Goal: Task Accomplishment & Management: Manage account settings

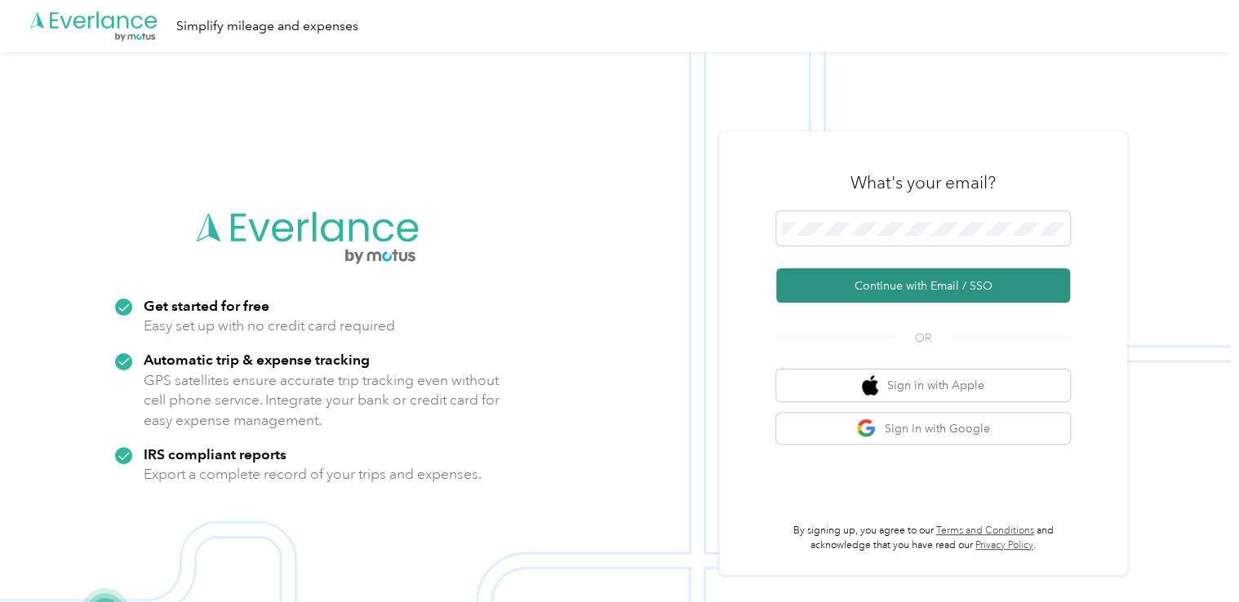
click at [885, 288] on button "Continue with Email / SSO" at bounding box center [923, 286] width 294 height 34
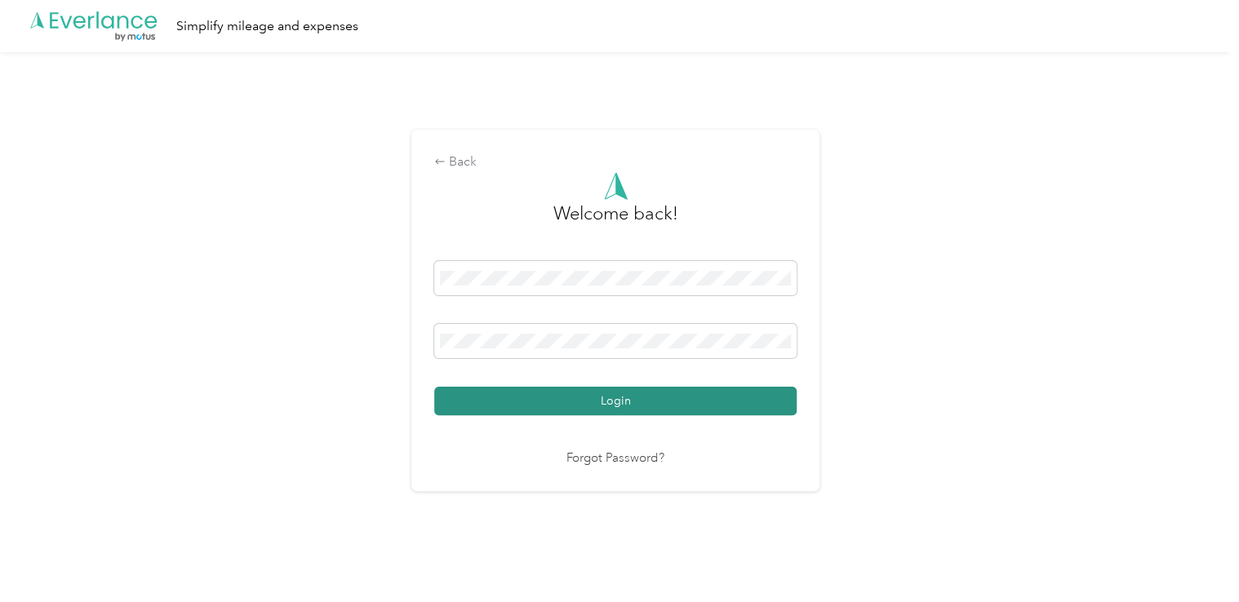
click at [630, 408] on button "Login" at bounding box center [615, 401] width 362 height 29
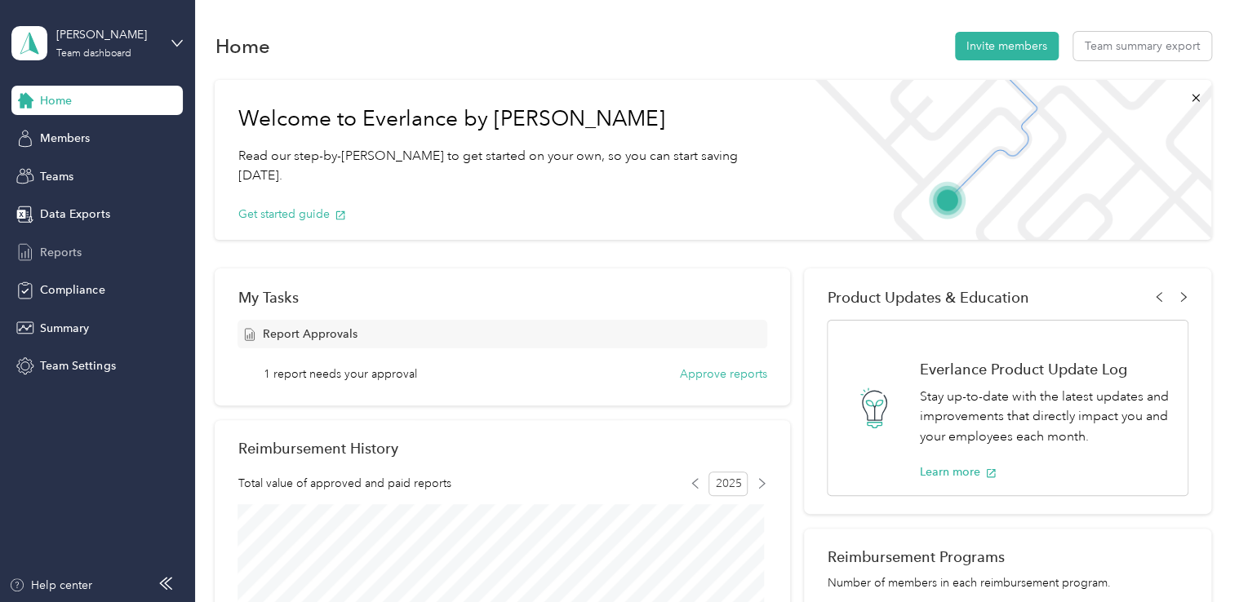
click at [69, 246] on span "Reports" at bounding box center [61, 252] width 42 height 17
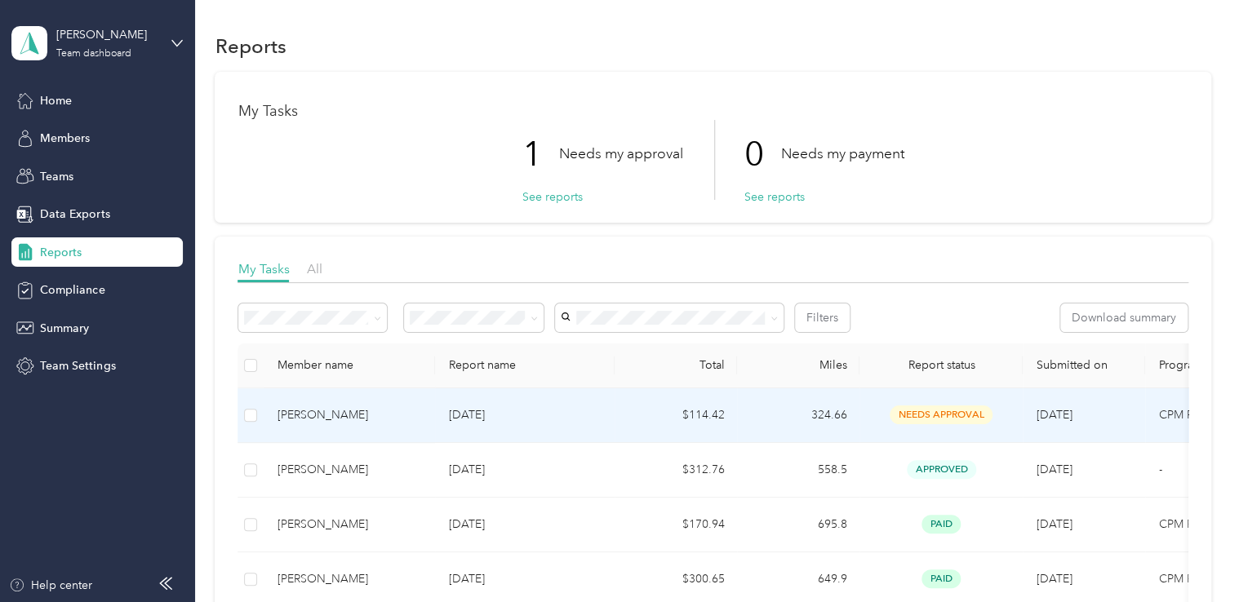
click at [922, 412] on span "needs approval" at bounding box center [941, 415] width 103 height 19
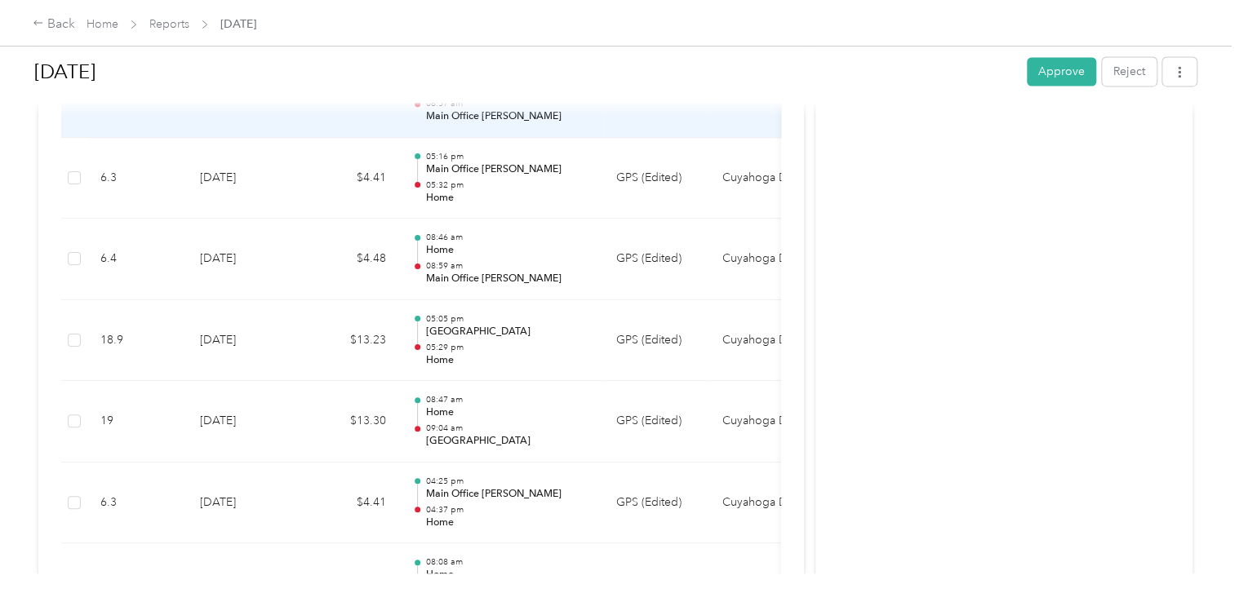
scroll to position [1306, 0]
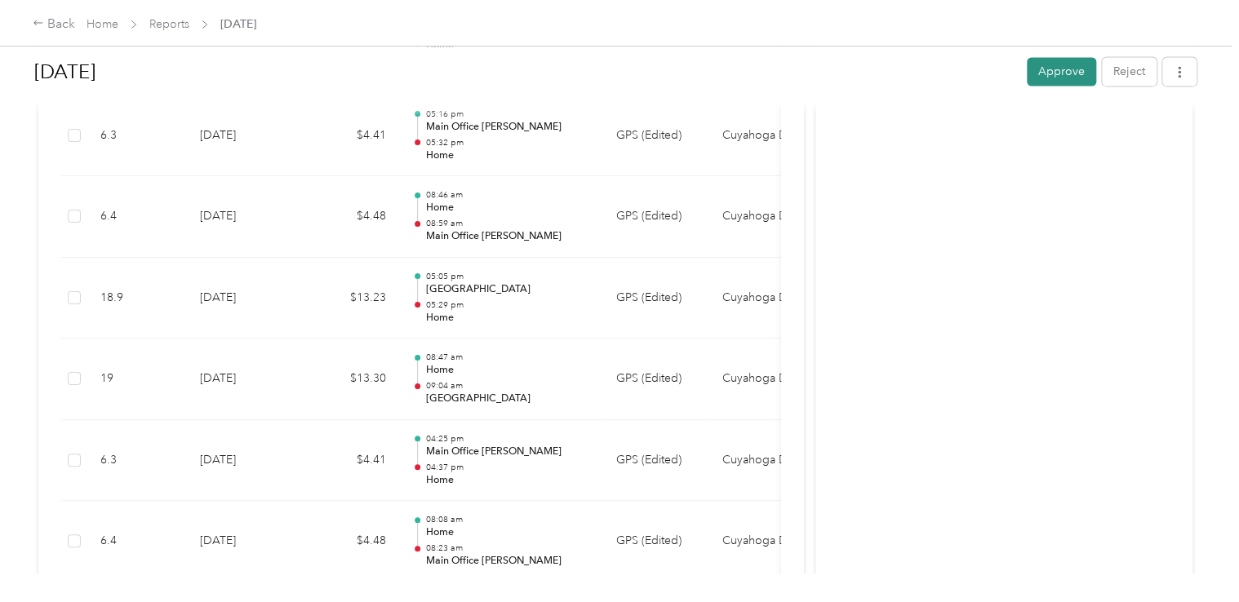
click at [1059, 75] on button "Approve" at bounding box center [1061, 71] width 69 height 29
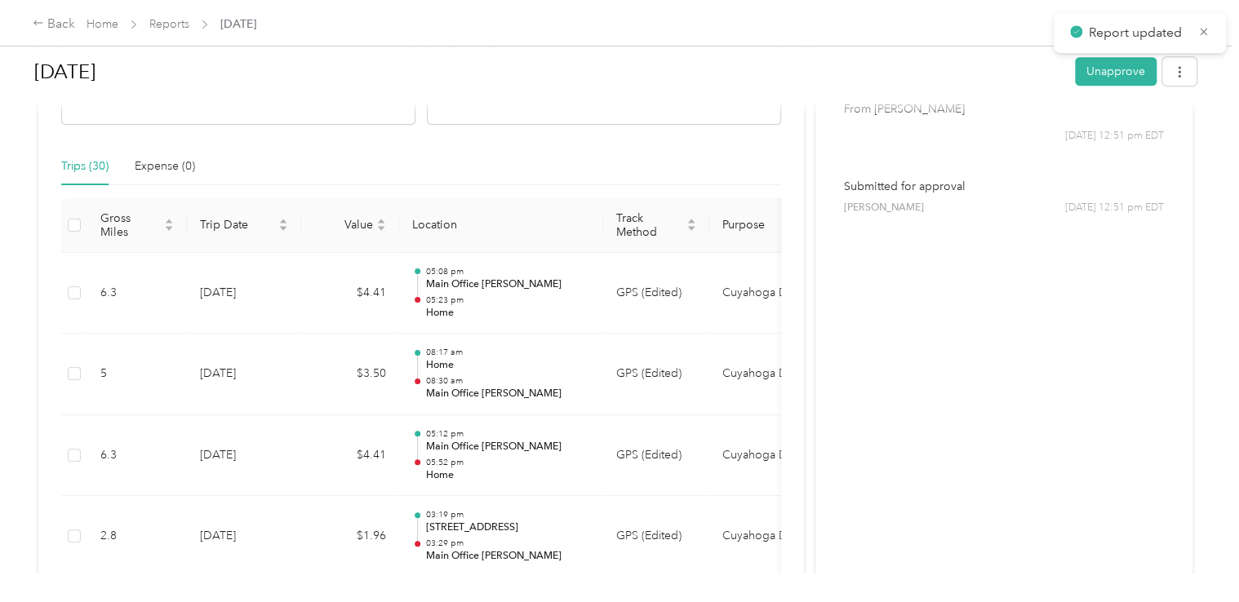
scroll to position [0, 0]
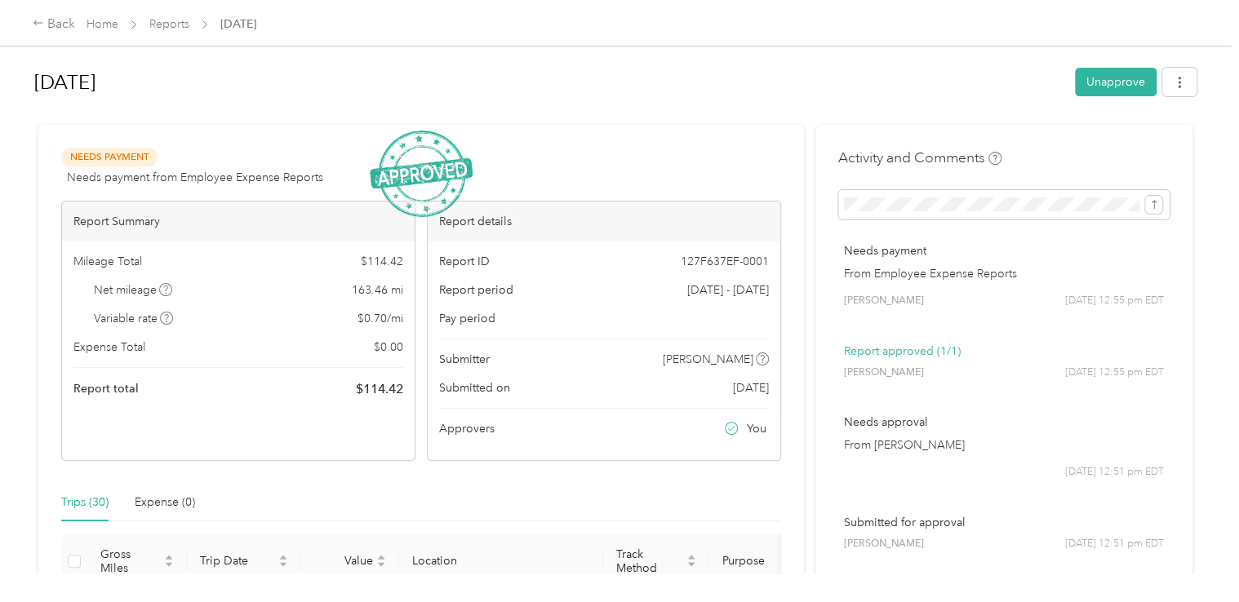
click at [969, 266] on p "From Employee Expense Reports" at bounding box center [1004, 273] width 320 height 17
click at [56, 25] on div "Back" at bounding box center [54, 25] width 42 height 20
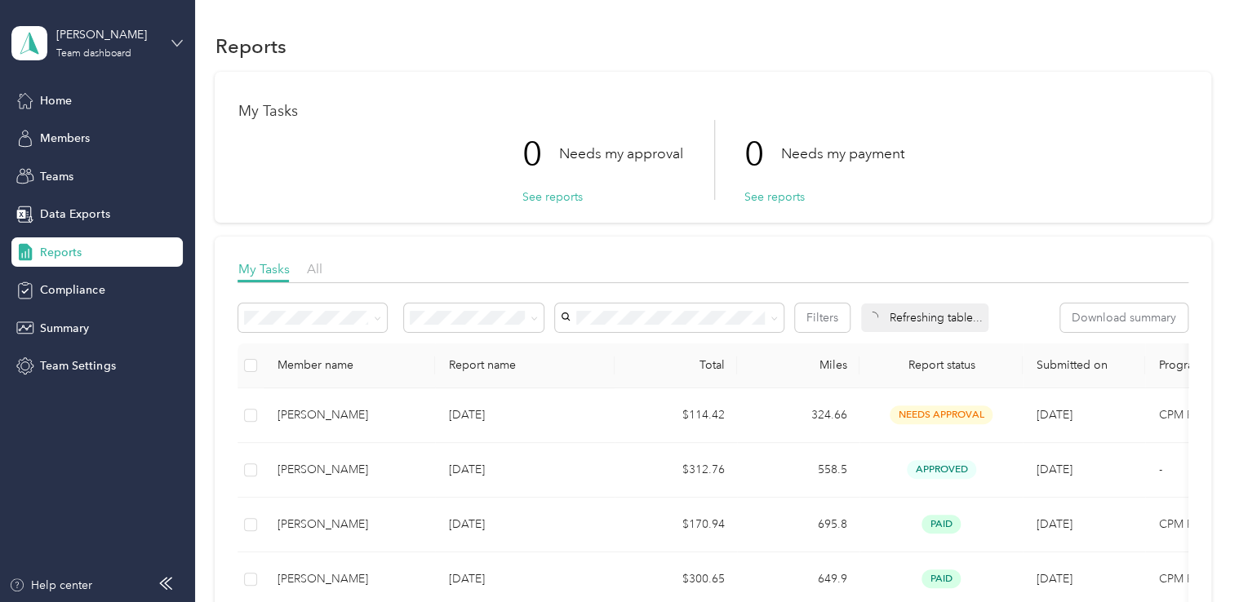
click at [174, 38] on icon at bounding box center [176, 43] width 11 height 11
click at [72, 208] on div "Log out" at bounding box center [57, 208] width 63 height 17
